Goal: Navigation & Orientation: Find specific page/section

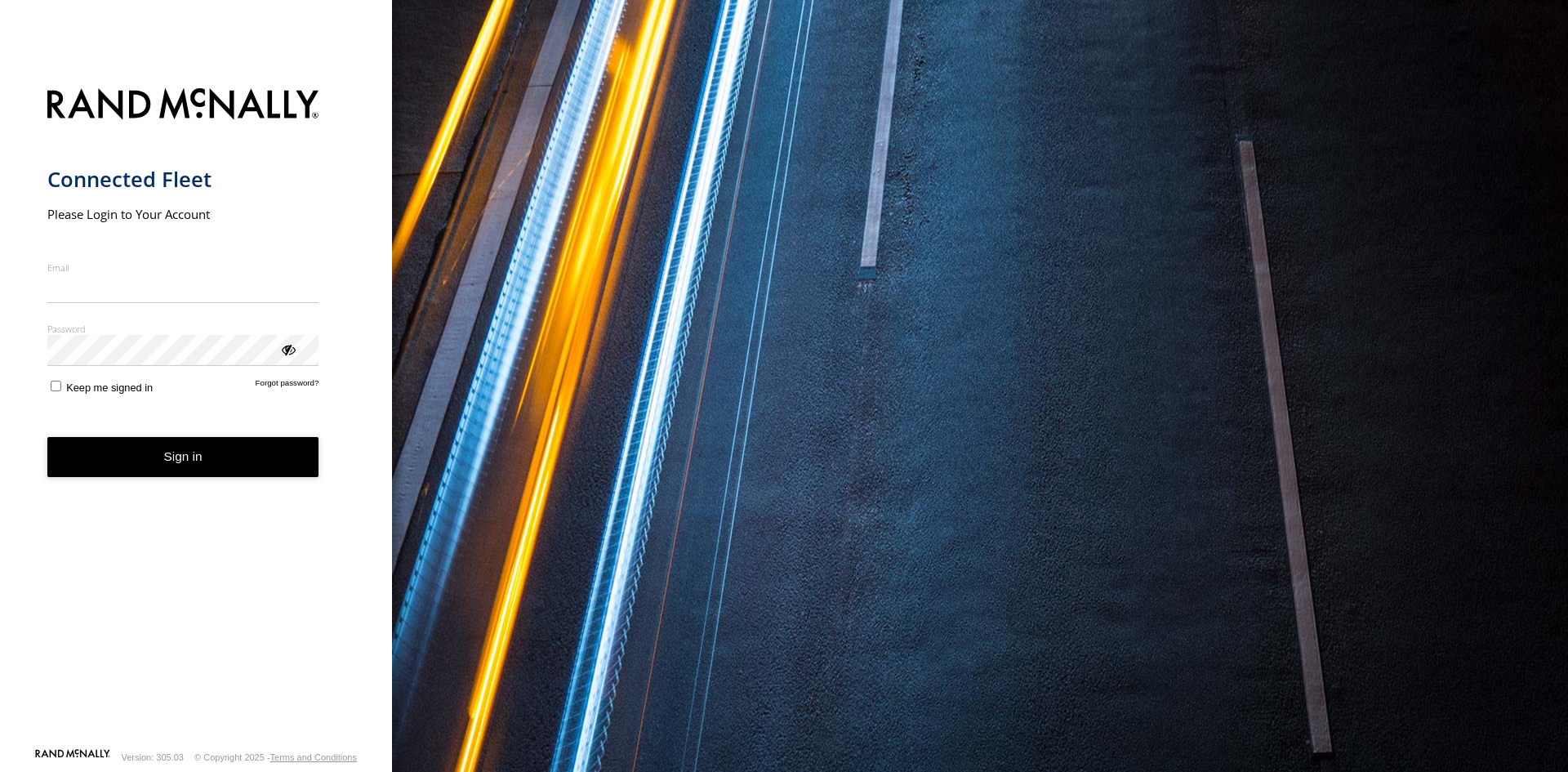
type input "**********"
click at [166, 484] on form "**********" at bounding box center [197, 412] width 298 height 668
click at [160, 457] on button "Sign in" at bounding box center [183, 457] width 272 height 40
